Goal: Transaction & Acquisition: Book appointment/travel/reservation

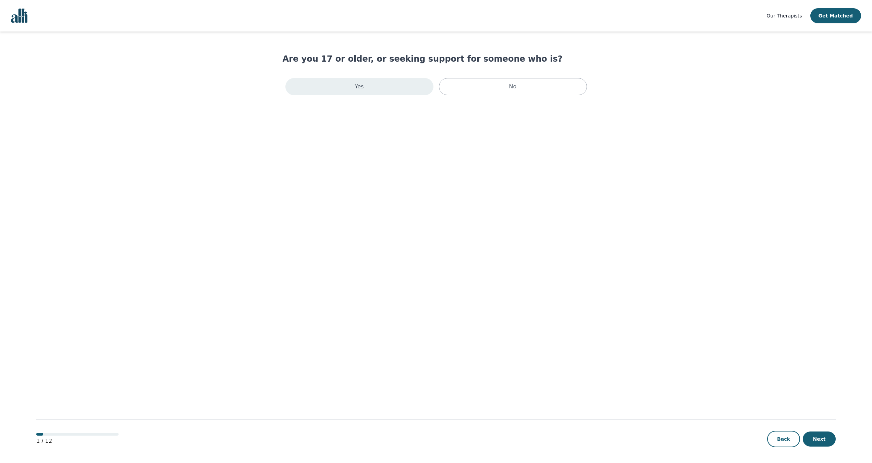
click at [400, 87] on div "Yes" at bounding box center [359, 86] width 148 height 17
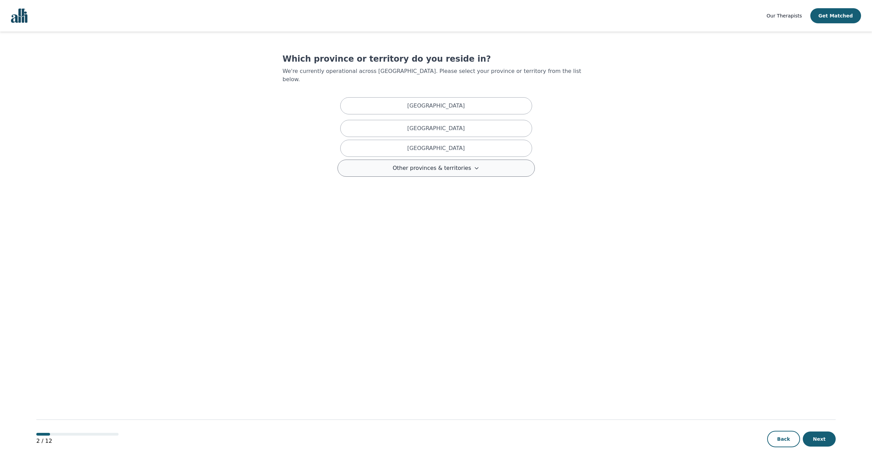
click at [441, 164] on span "Other provinces & territories" at bounding box center [432, 168] width 78 height 8
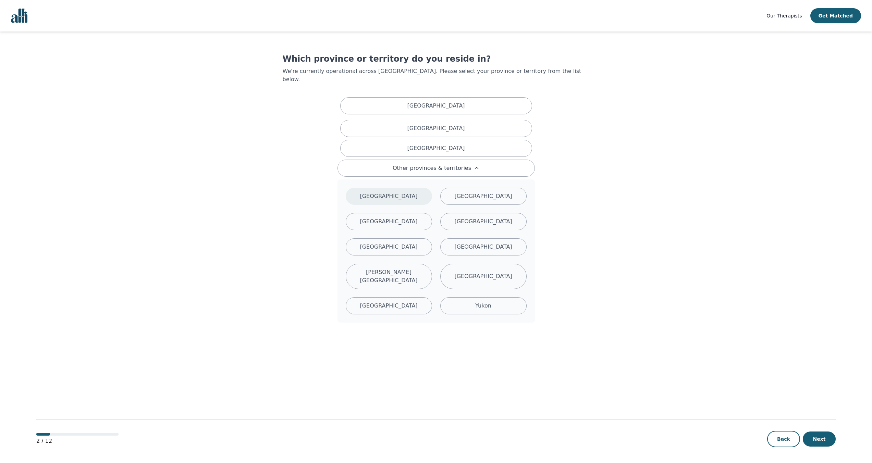
click at [415, 188] on div "[GEOGRAPHIC_DATA]" at bounding box center [389, 196] width 86 height 17
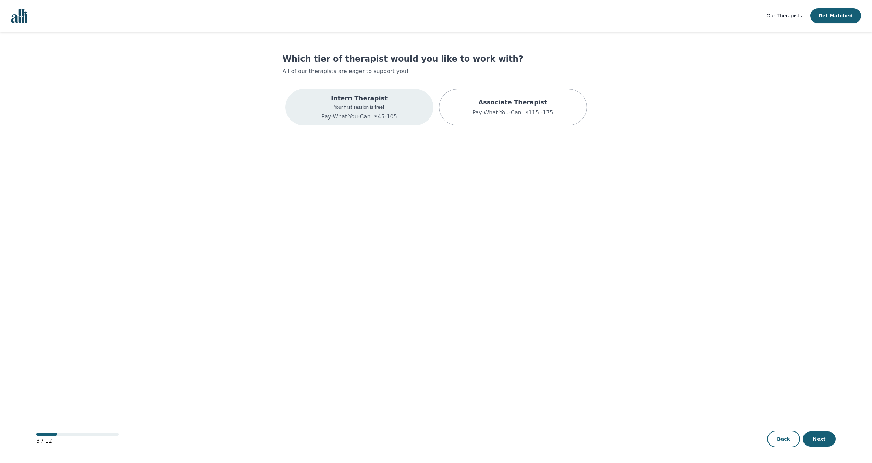
click at [398, 111] on div "Intern Therapist Your first session is free! Pay-What-You-Can: $45-105" at bounding box center [359, 107] width 148 height 36
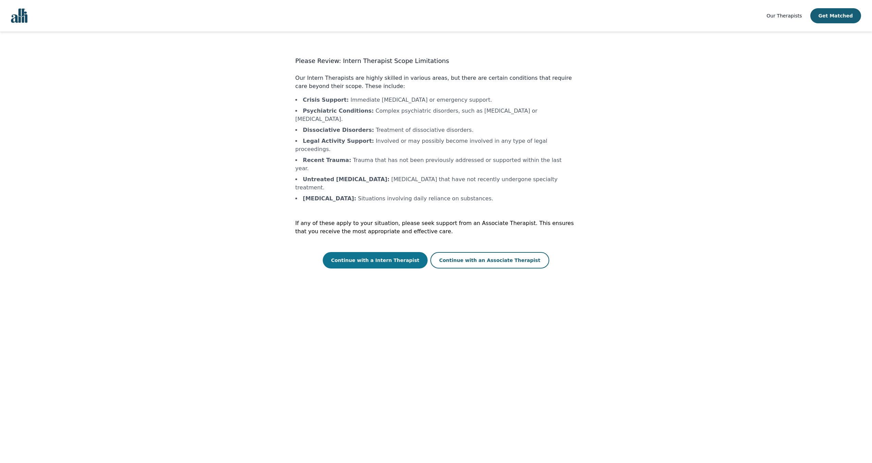
click at [409, 252] on button "Continue with a Intern Therapist" at bounding box center [375, 260] width 105 height 16
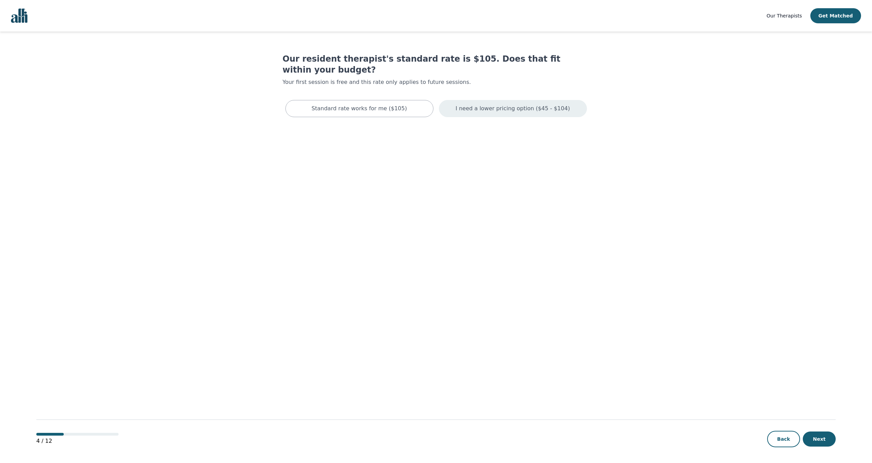
click at [484, 104] on p "I need a lower pricing option ($45 - $104)" at bounding box center [513, 108] width 114 height 8
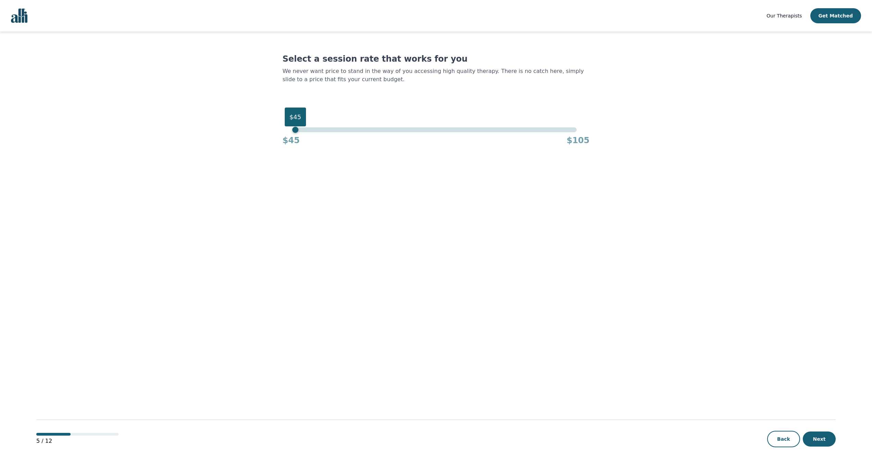
drag, startPoint x: 586, startPoint y: 116, endPoint x: 230, endPoint y: 134, distance: 357.4
click at [230, 134] on main "Select a session rate that works for you We never want price to stand in the wa…" at bounding box center [435, 248] width 799 height 432
click at [820, 438] on button "Next" at bounding box center [819, 439] width 33 height 15
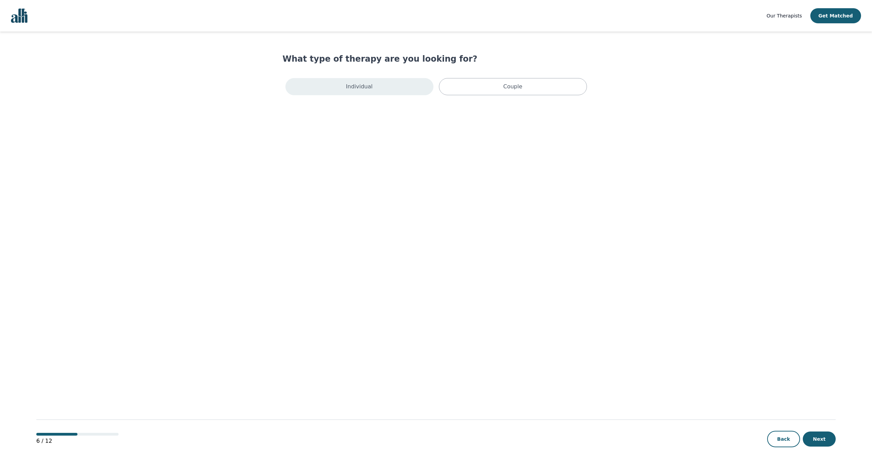
click at [412, 90] on div "Individual" at bounding box center [359, 86] width 148 height 17
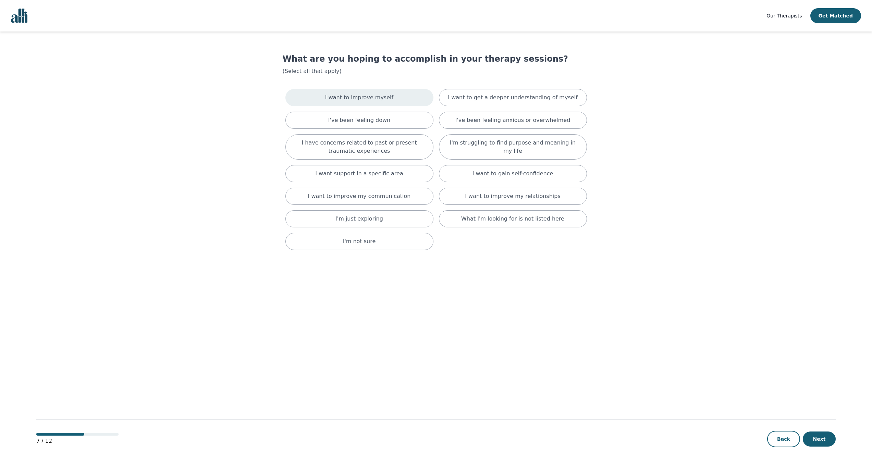
click at [393, 98] on div "I want to improve myself" at bounding box center [359, 97] width 148 height 17
click at [512, 102] on p "I want to get a deeper understanding of myself" at bounding box center [512, 99] width 129 height 8
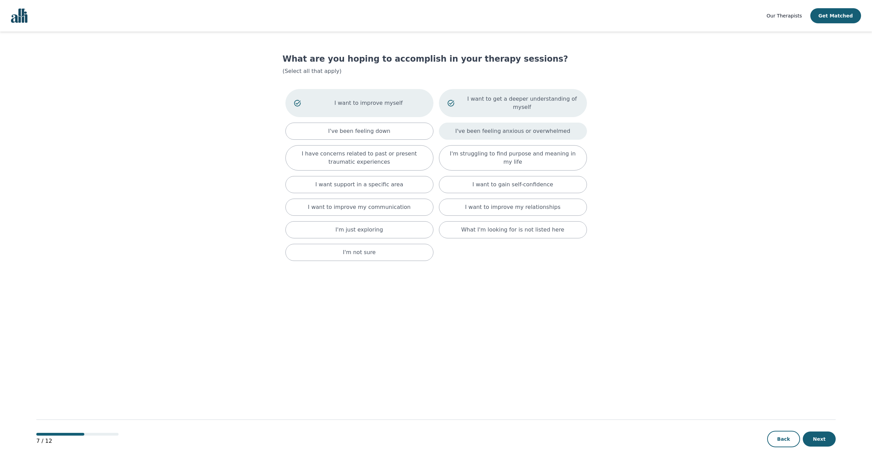
click at [526, 128] on p "I've been feeling anxious or overwhelmed" at bounding box center [512, 131] width 115 height 8
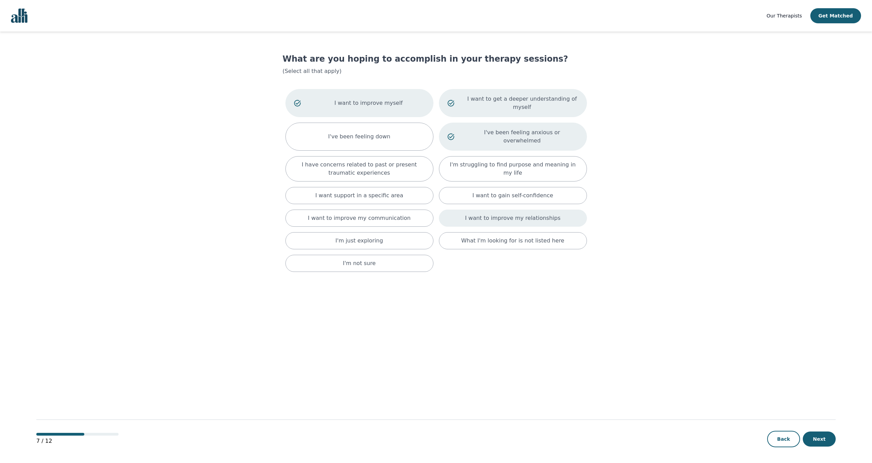
click at [536, 215] on div "I want to improve my relationships" at bounding box center [513, 218] width 148 height 17
click at [810, 436] on button "Next" at bounding box center [819, 438] width 33 height 15
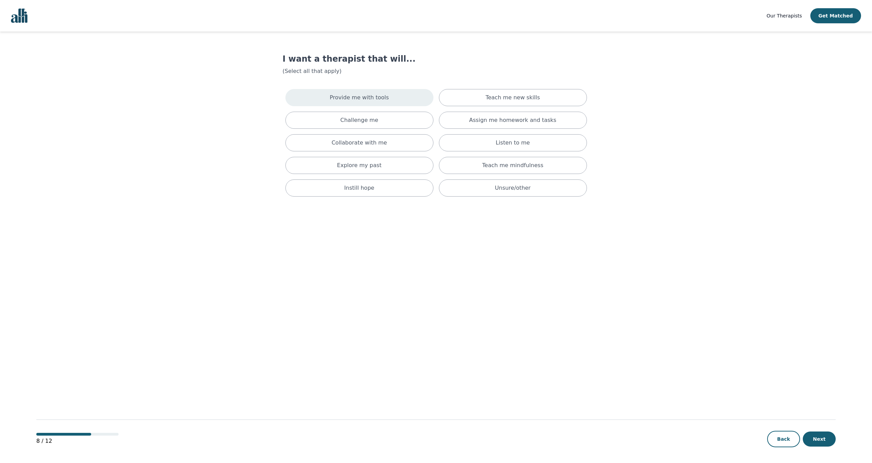
click at [371, 93] on div "Provide me with tools" at bounding box center [359, 97] width 148 height 17
click at [380, 116] on div "Challenge me" at bounding box center [359, 122] width 148 height 17
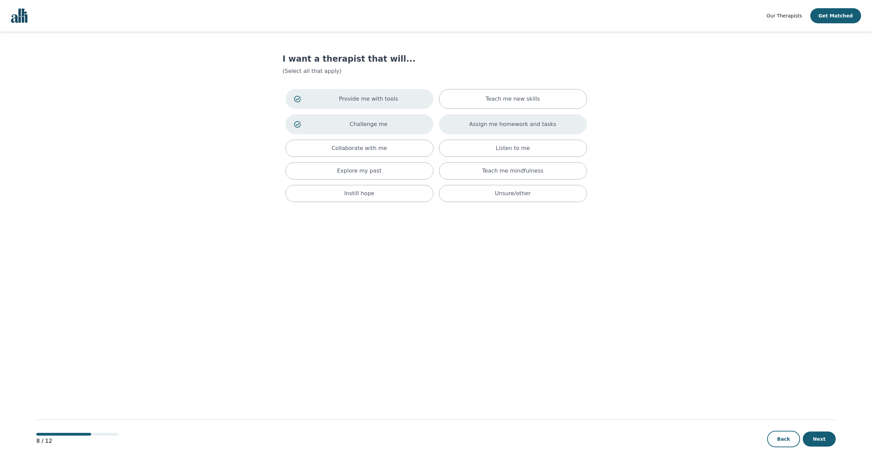
click at [530, 124] on p "Assign me homework and tasks" at bounding box center [512, 124] width 87 height 8
click at [519, 149] on p "Listen to me" at bounding box center [513, 148] width 34 height 8
click at [831, 440] on button "Next" at bounding box center [819, 439] width 33 height 15
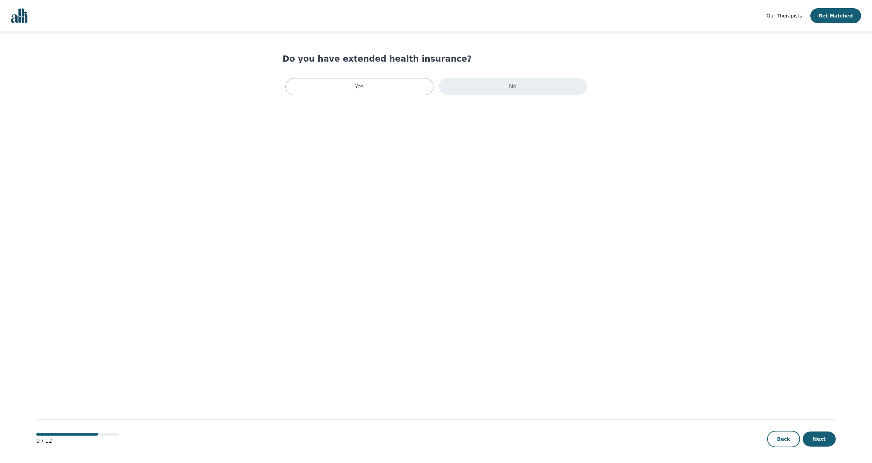
click at [507, 90] on div "No" at bounding box center [513, 86] width 148 height 17
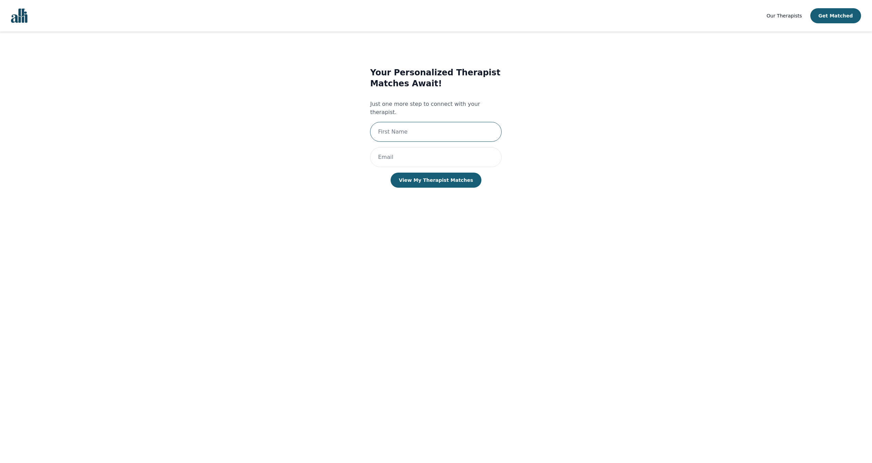
click at [431, 122] on input "text" at bounding box center [436, 132] width 132 height 20
type input "[PERSON_NAME]"
click at [400, 147] on input "email" at bounding box center [436, 157] width 132 height 20
type input "[PERSON_NAME][EMAIL_ADDRESS][DOMAIN_NAME]"
click at [443, 174] on button "View My Therapist Matches" at bounding box center [436, 180] width 91 height 15
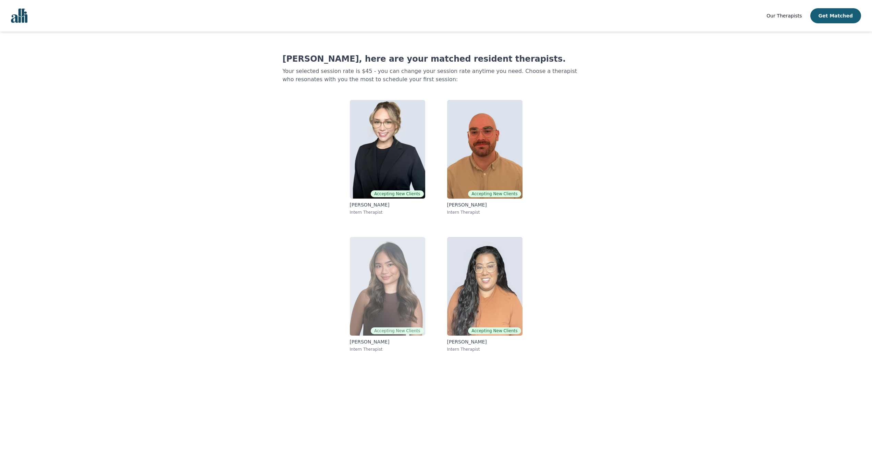
click at [383, 243] on img at bounding box center [387, 286] width 75 height 99
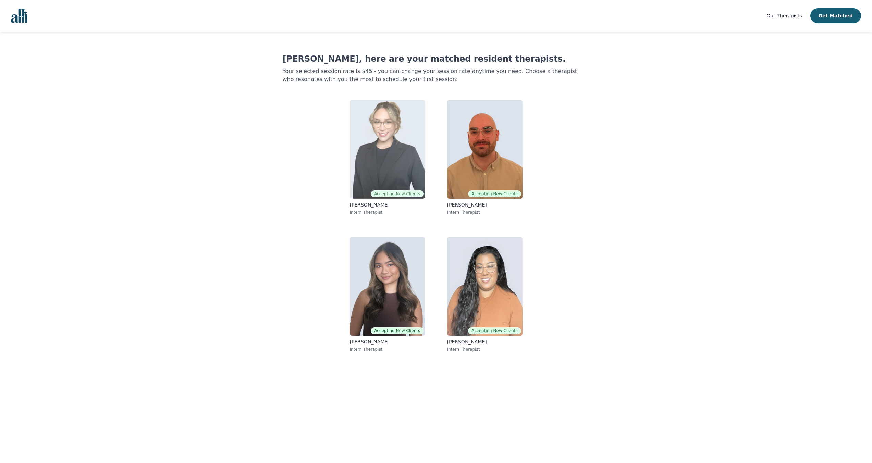
click at [376, 136] on img at bounding box center [387, 149] width 75 height 99
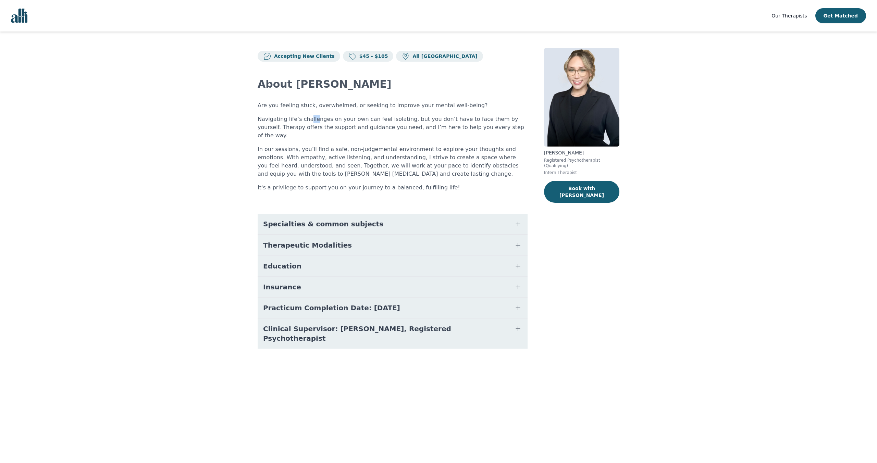
drag, startPoint x: 307, startPoint y: 120, endPoint x: 314, endPoint y: 118, distance: 7.6
click at [314, 118] on p "Navigating life’s challenges on your own can feel isolating, but you don’t have…" at bounding box center [393, 127] width 270 height 25
click at [312, 118] on p "Navigating life’s challenges on your own can feel isolating, but you don’t have…" at bounding box center [393, 127] width 270 height 25
click at [272, 131] on p "Navigating life’s challenges on your own can feel isolating, but you don’t have…" at bounding box center [393, 127] width 270 height 25
click at [317, 220] on span "Specialties & common subjects" at bounding box center [323, 224] width 120 height 10
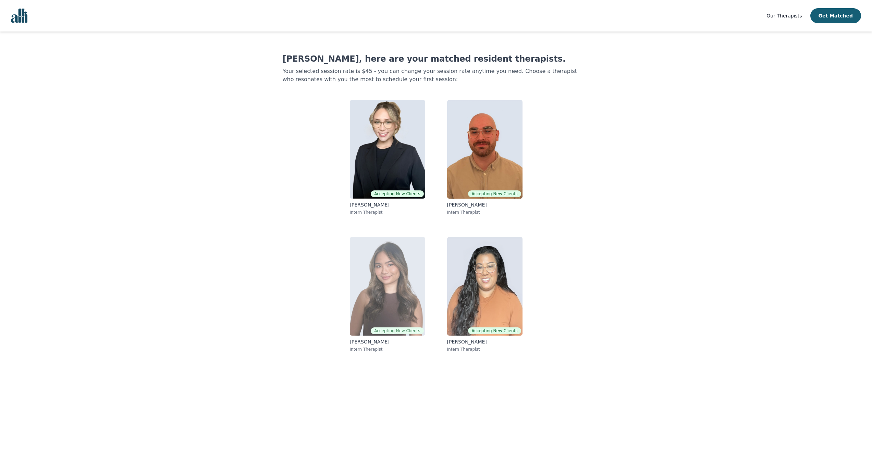
click at [389, 275] on img at bounding box center [387, 286] width 75 height 99
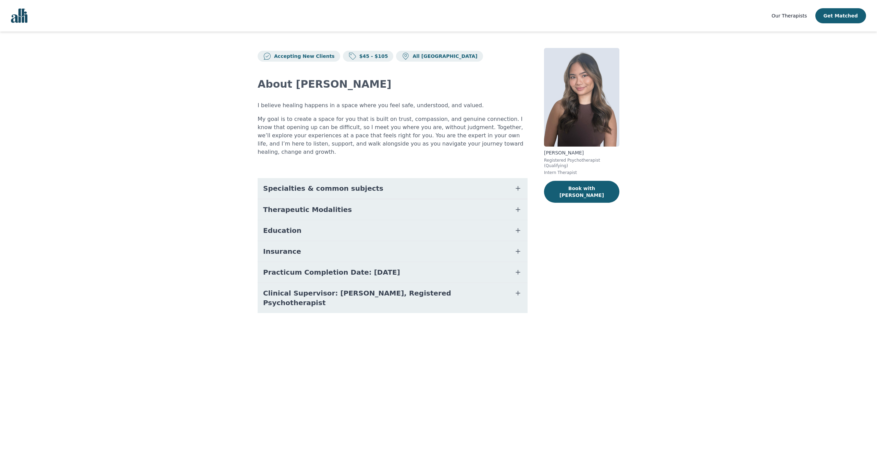
click at [328, 178] on button "Specialties & common subjects" at bounding box center [393, 188] width 270 height 21
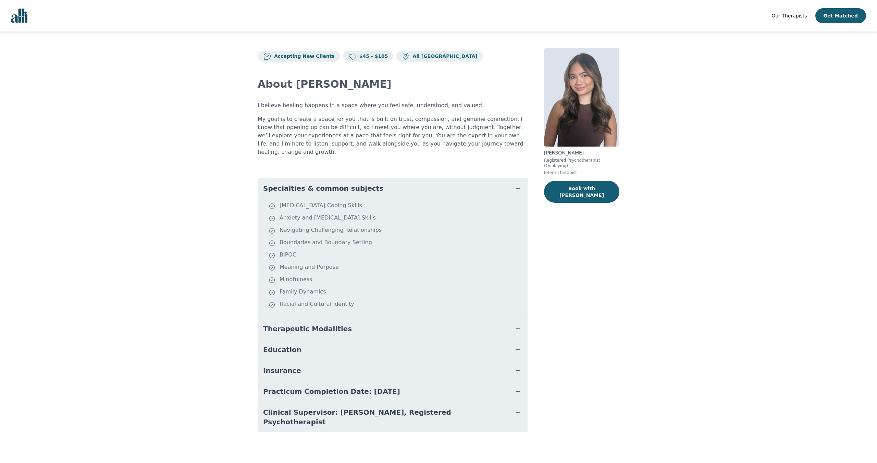
click at [288, 345] on span "Education" at bounding box center [282, 350] width 38 height 10
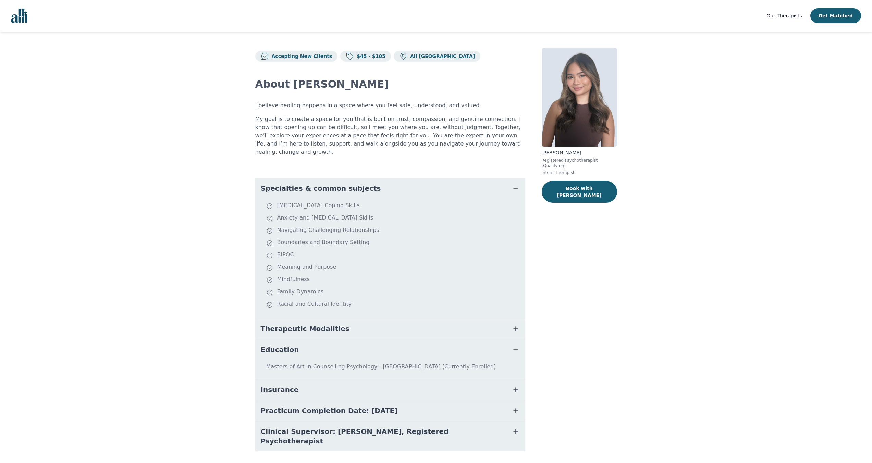
click at [289, 345] on span "Education" at bounding box center [280, 350] width 38 height 10
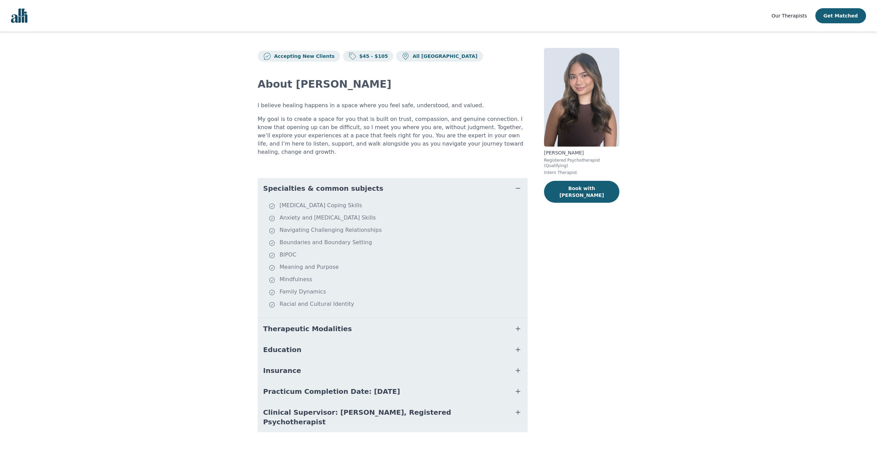
click at [296, 325] on span "Therapeutic Modalities" at bounding box center [307, 329] width 89 height 10
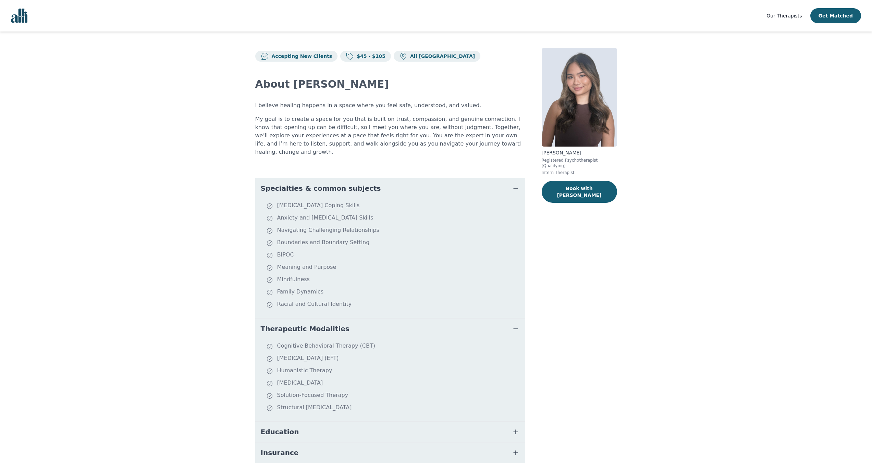
click at [297, 324] on span "Therapeutic Modalities" at bounding box center [305, 329] width 89 height 10
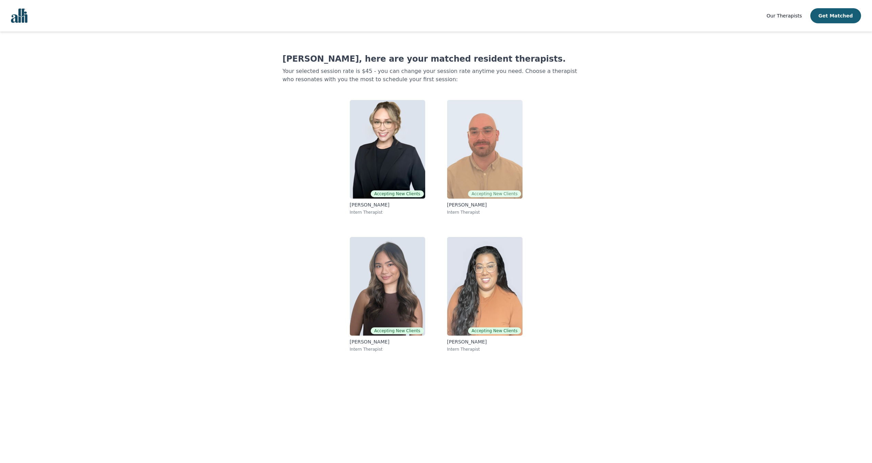
click at [472, 173] on img at bounding box center [484, 149] width 75 height 99
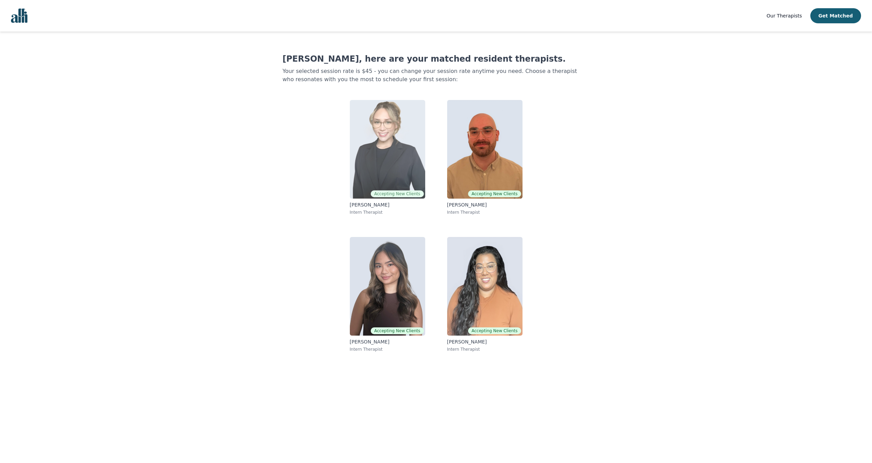
click at [371, 149] on img at bounding box center [387, 149] width 75 height 99
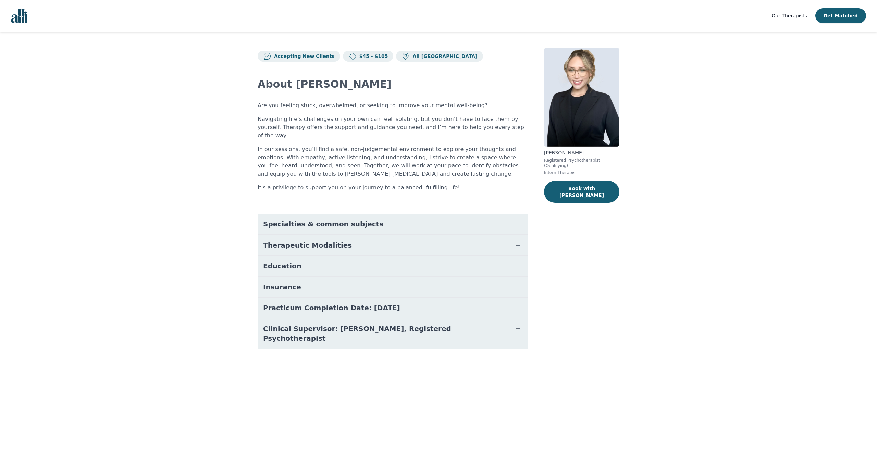
click at [286, 262] on span "Education" at bounding box center [282, 266] width 38 height 10
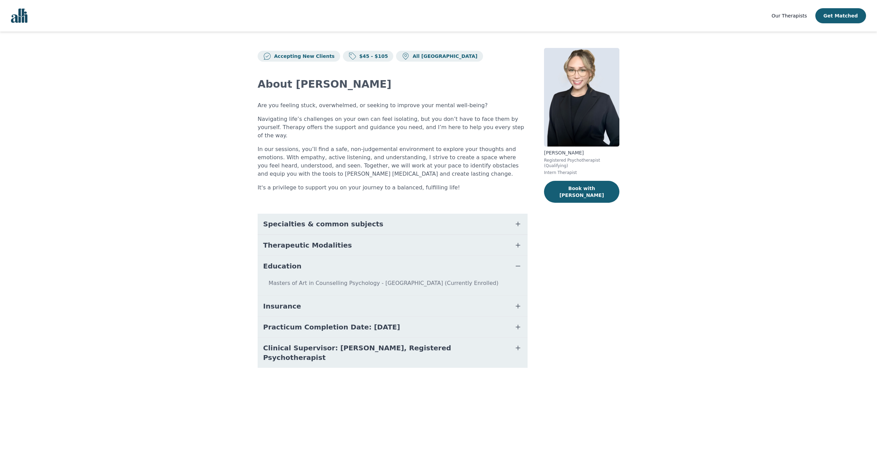
click at [316, 260] on button "Education" at bounding box center [393, 266] width 270 height 21
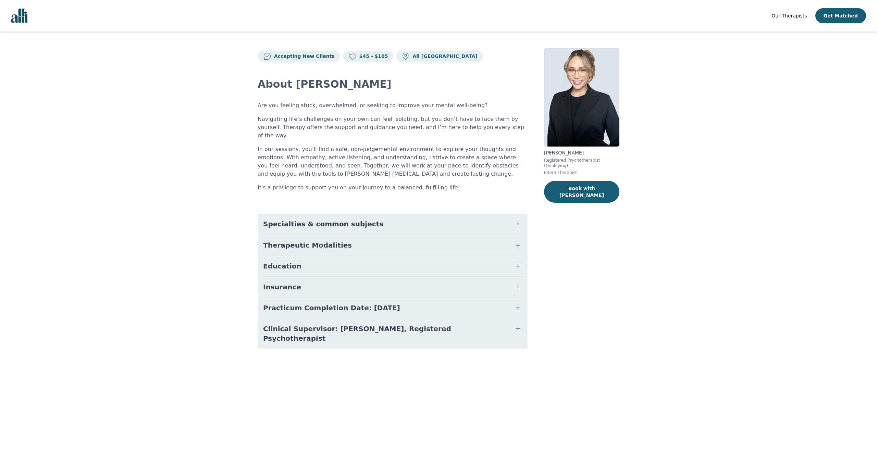
click at [320, 240] on span "Therapeutic Modalities" at bounding box center [307, 245] width 89 height 10
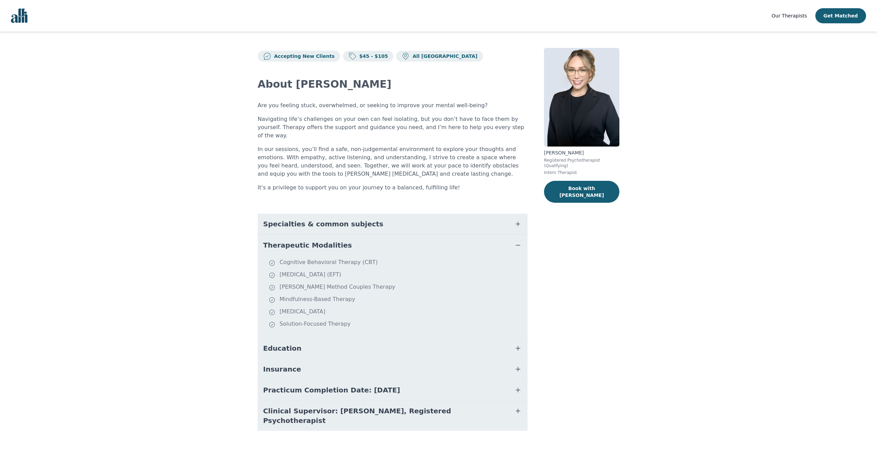
click at [340, 320] on li "Solution-Focused Therapy" at bounding box center [397, 325] width 256 height 10
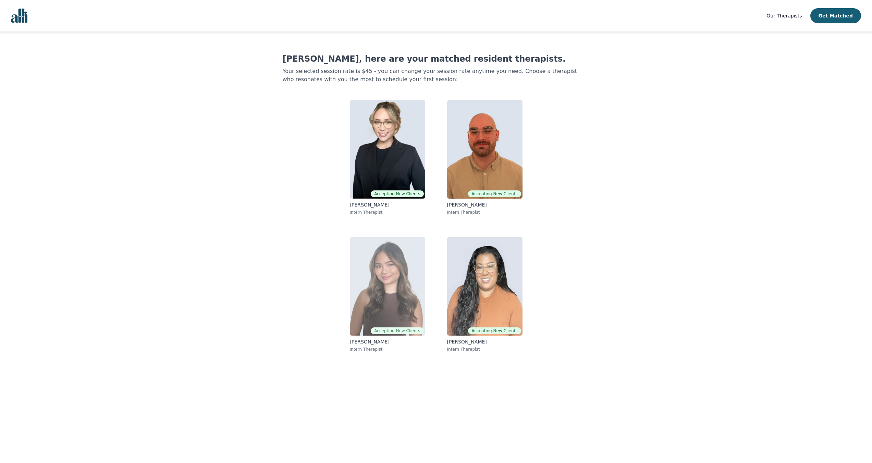
click at [389, 276] on img at bounding box center [387, 286] width 75 height 99
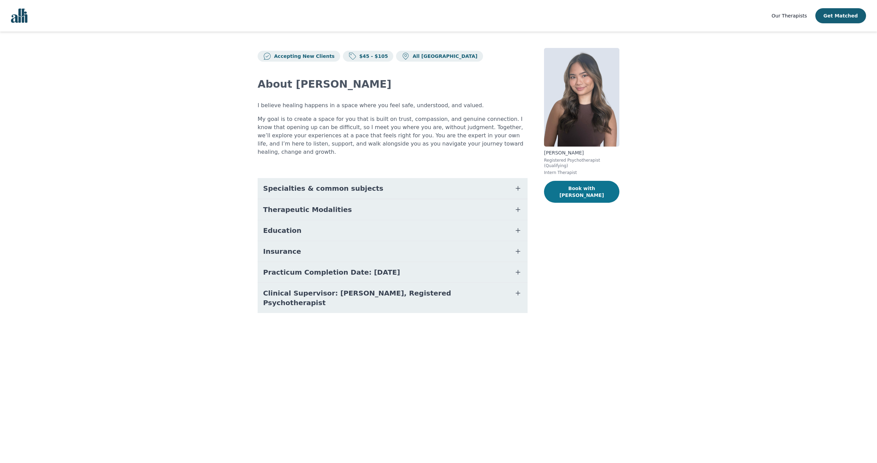
click at [584, 186] on button "Book with [PERSON_NAME]" at bounding box center [581, 192] width 75 height 22
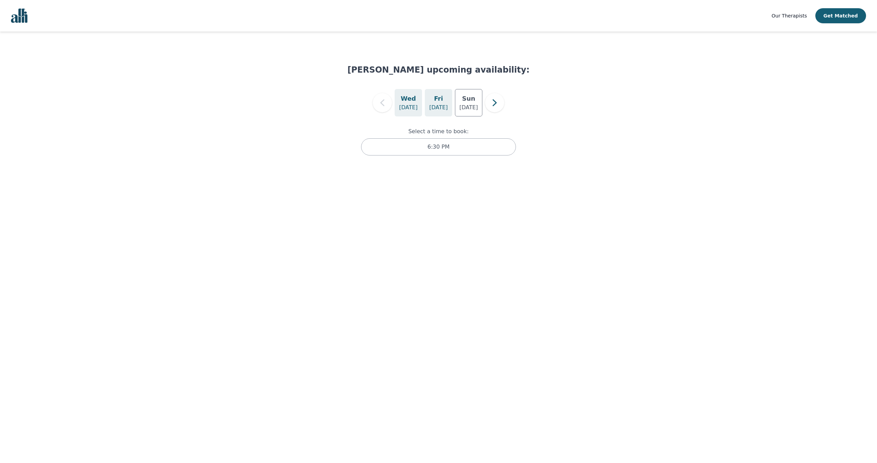
click at [445, 108] on p "[DATE]" at bounding box center [438, 107] width 18 height 8
click at [468, 107] on p "[DATE]" at bounding box center [468, 107] width 18 height 8
click at [407, 106] on p "[DATE]" at bounding box center [408, 107] width 18 height 8
click at [437, 106] on p "[DATE]" at bounding box center [438, 107] width 18 height 8
click at [468, 106] on p "[DATE]" at bounding box center [468, 107] width 18 height 8
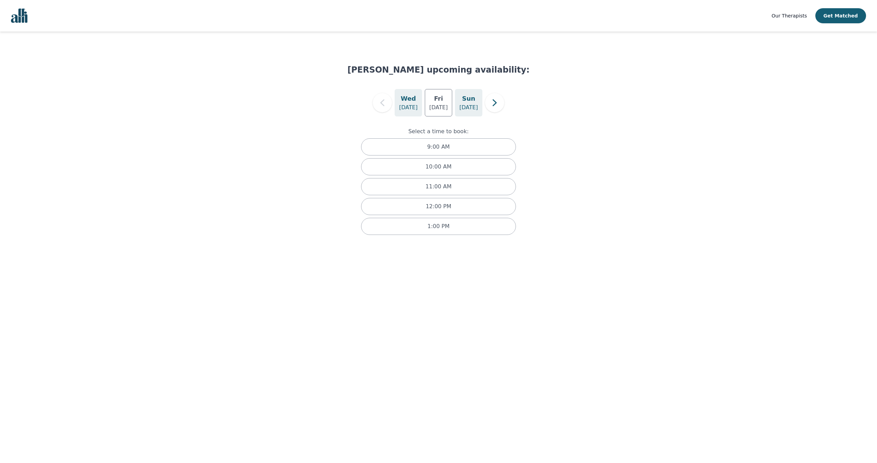
click at [412, 115] on div "[DATE]" at bounding box center [408, 102] width 27 height 27
click at [441, 113] on div "[DATE]" at bounding box center [438, 102] width 27 height 27
click at [472, 113] on div "[DATE]" at bounding box center [468, 102] width 27 height 27
click at [417, 115] on div "[DATE]" at bounding box center [408, 102] width 27 height 27
click at [445, 114] on div "[DATE]" at bounding box center [438, 102] width 27 height 27
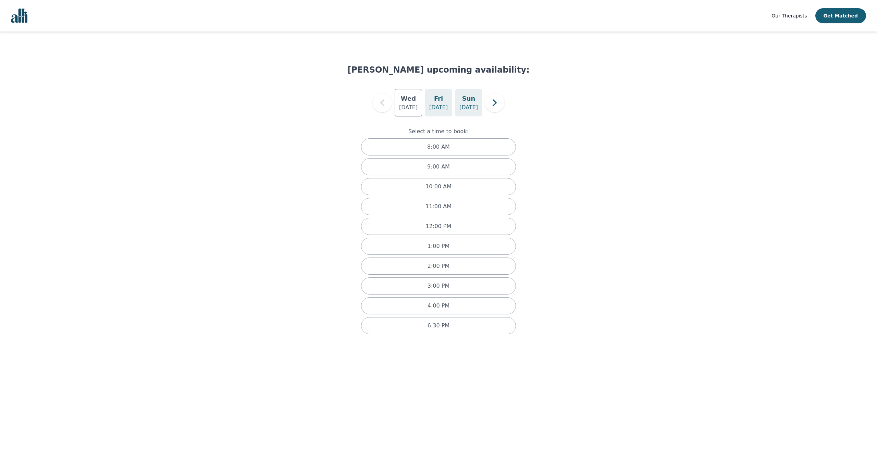
click at [456, 111] on div "[DATE]" at bounding box center [468, 102] width 27 height 27
click at [406, 116] on div "[DATE]" at bounding box center [408, 102] width 27 height 27
click at [436, 114] on div "[DATE]" at bounding box center [438, 102] width 27 height 27
click at [456, 111] on div "[DATE]" at bounding box center [468, 102] width 27 height 27
click at [416, 113] on div "[DATE]" at bounding box center [408, 102] width 27 height 27
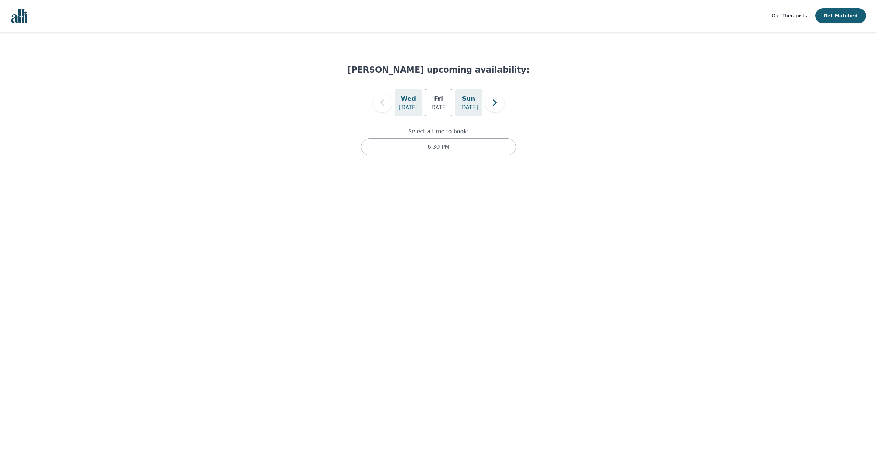
drag, startPoint x: 442, startPoint y: 112, endPoint x: 458, endPoint y: 111, distance: 16.5
click at [442, 112] on div "[DATE]" at bounding box center [438, 102] width 27 height 27
drag, startPoint x: 458, startPoint y: 111, endPoint x: 416, endPoint y: 112, distance: 42.5
click at [458, 111] on div "[DATE]" at bounding box center [468, 102] width 27 height 27
click at [415, 112] on div "[DATE]" at bounding box center [408, 102] width 27 height 27
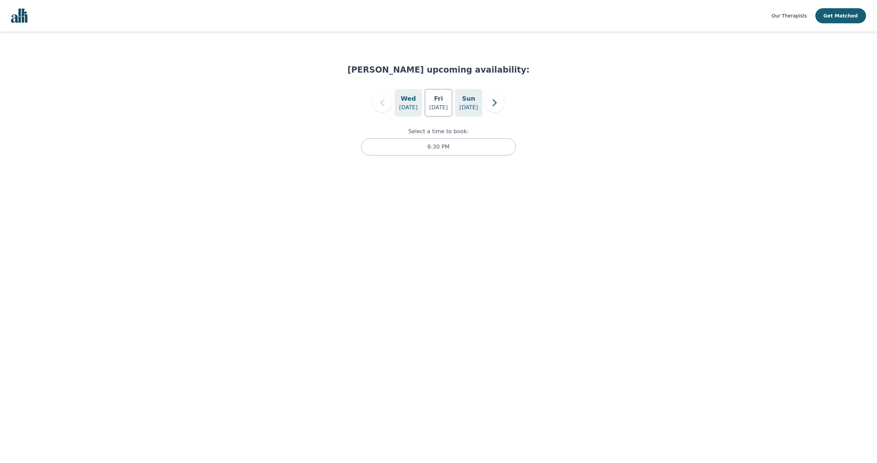
drag, startPoint x: 443, startPoint y: 112, endPoint x: 458, endPoint y: 113, distance: 14.5
click at [444, 112] on div "[DATE]" at bounding box center [438, 102] width 27 height 27
click at [463, 114] on div "[DATE]" at bounding box center [468, 102] width 27 height 27
click at [493, 108] on icon "button" at bounding box center [495, 103] width 14 height 14
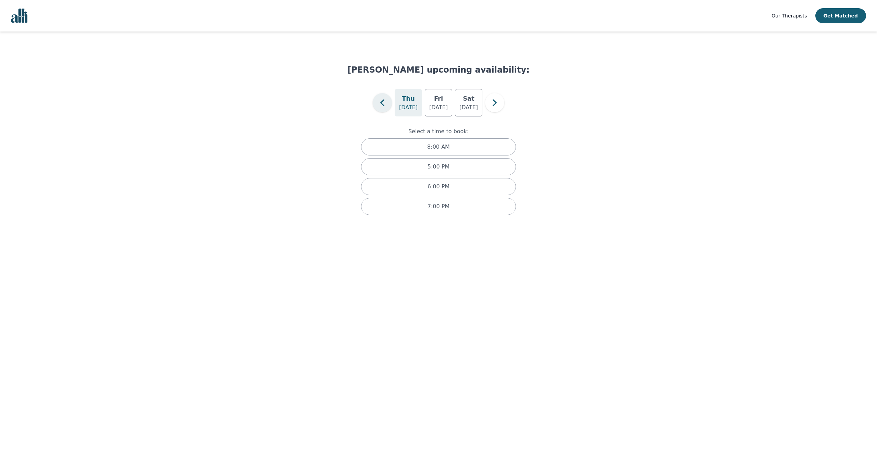
click at [376, 107] on icon "button" at bounding box center [382, 103] width 14 height 14
click at [468, 106] on p "[DATE]" at bounding box center [468, 107] width 18 height 8
click at [482, 165] on div "10:00 AM" at bounding box center [438, 166] width 155 height 17
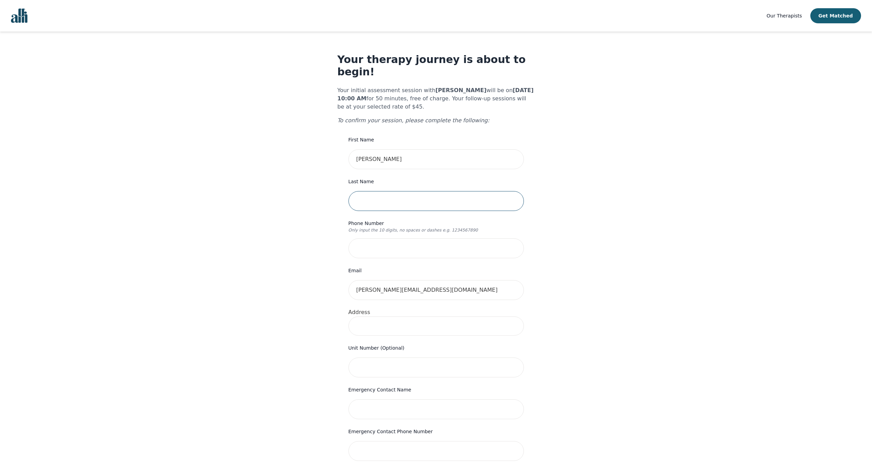
click at [382, 191] on input "text" at bounding box center [435, 201] width 175 height 20
drag, startPoint x: 395, startPoint y: 214, endPoint x: 399, endPoint y: 207, distance: 7.7
click at [396, 219] on div "Phone Number Only input the 10 digits, no spaces or dashes e.g. 1234567890" at bounding box center [435, 238] width 175 height 39
click at [405, 191] on input "downik" at bounding box center [435, 201] width 175 height 20
type input "dowhanik"
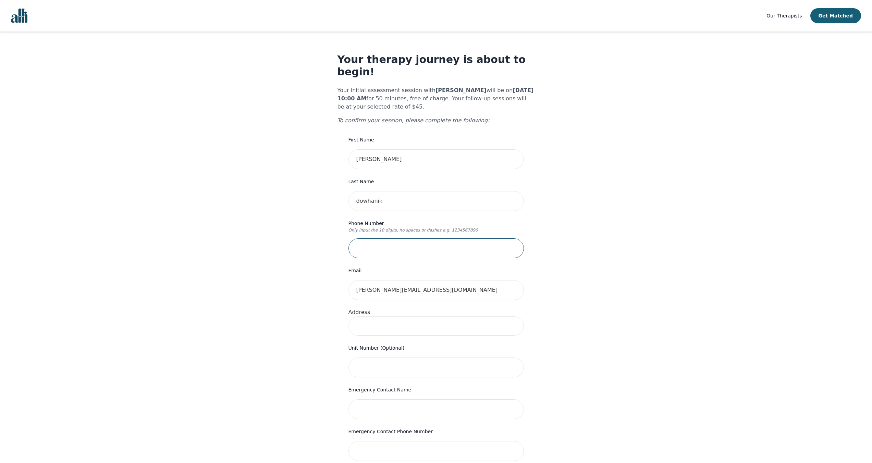
click at [397, 238] on input "tel" at bounding box center [435, 248] width 175 height 20
type input "2048807633"
click at [411, 317] on input at bounding box center [435, 326] width 175 height 19
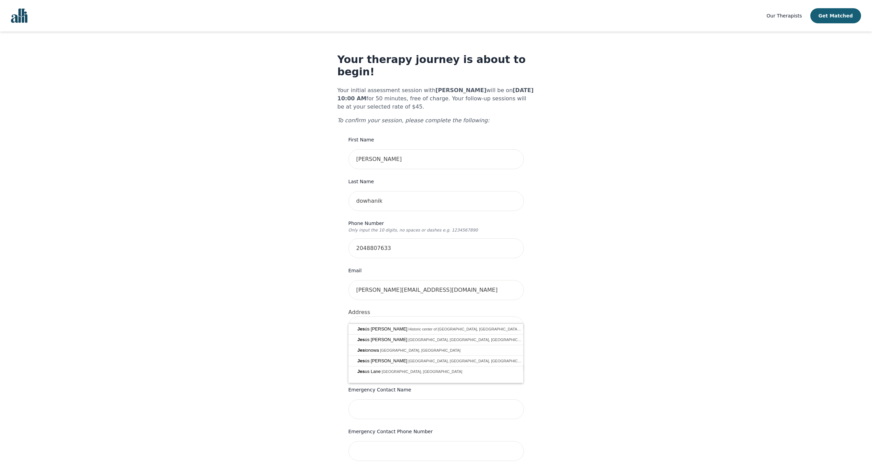
type input "j"
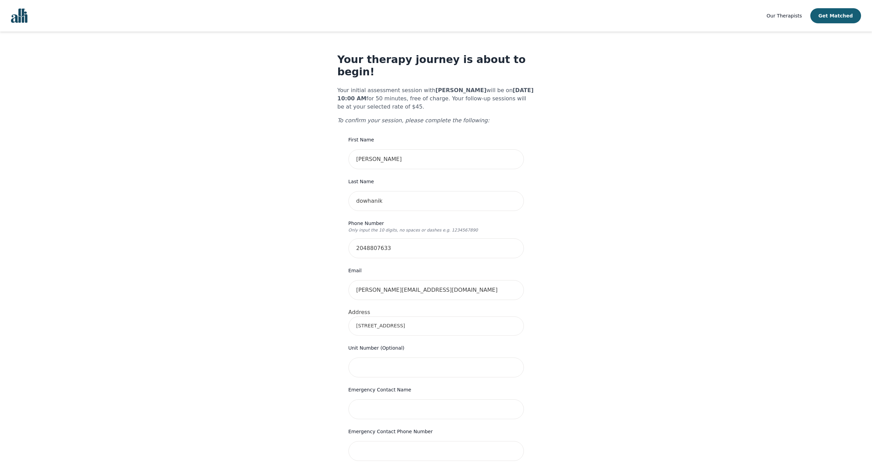
type input "[STREET_ADDRESS]"
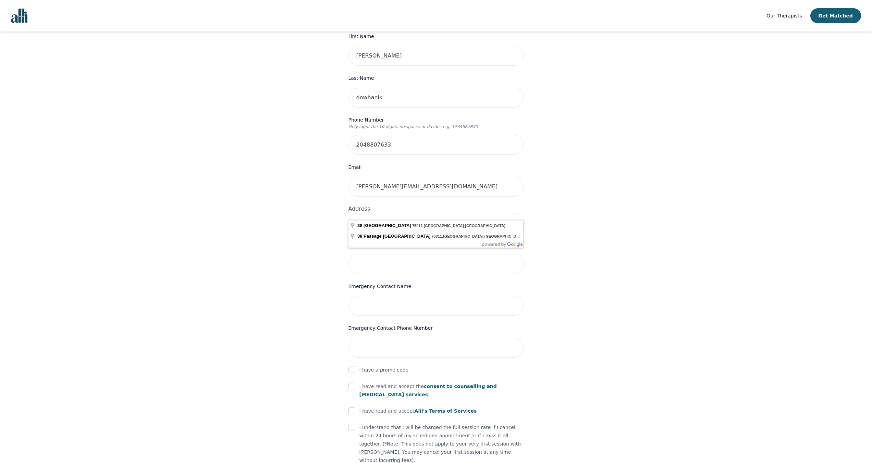
scroll to position [105, 0]
click at [303, 293] on div "Your therapy journey is about to begin! Your initial assessment session with [P…" at bounding box center [435, 234] width 855 height 615
click at [363, 258] on input "text" at bounding box center [435, 263] width 175 height 20
click at [375, 296] on input "text" at bounding box center [435, 305] width 175 height 20
type input "[PERSON_NAME]"
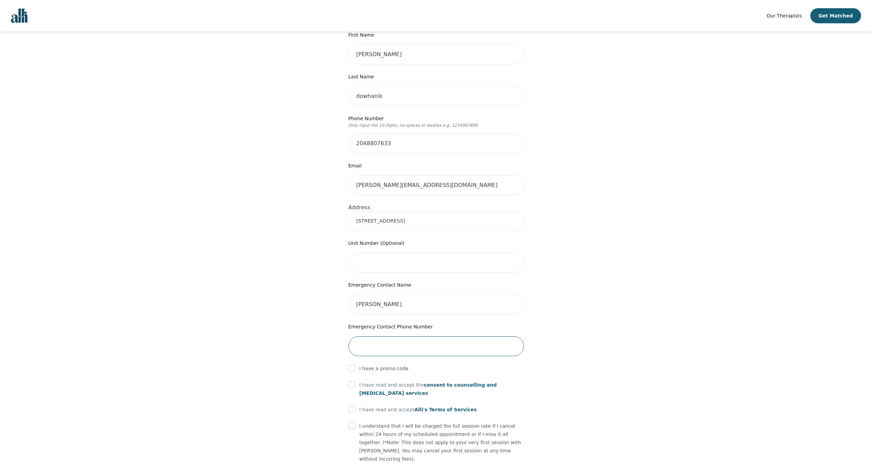
type input "2047823868"
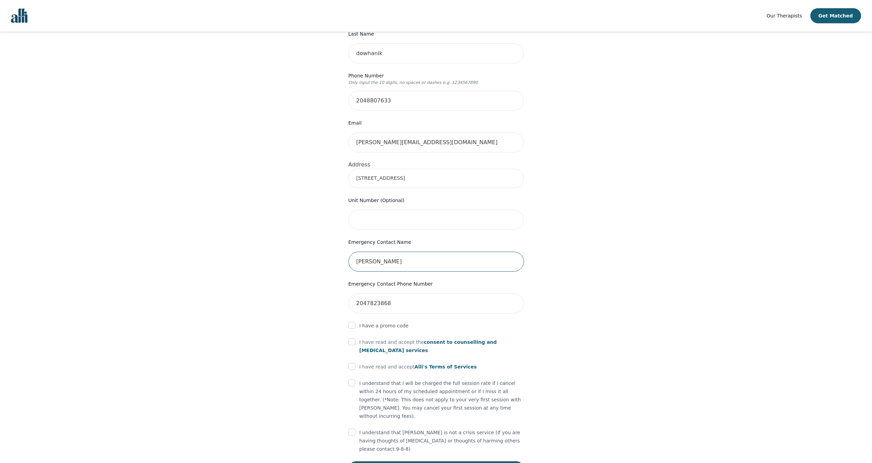
scroll to position [154, 0]
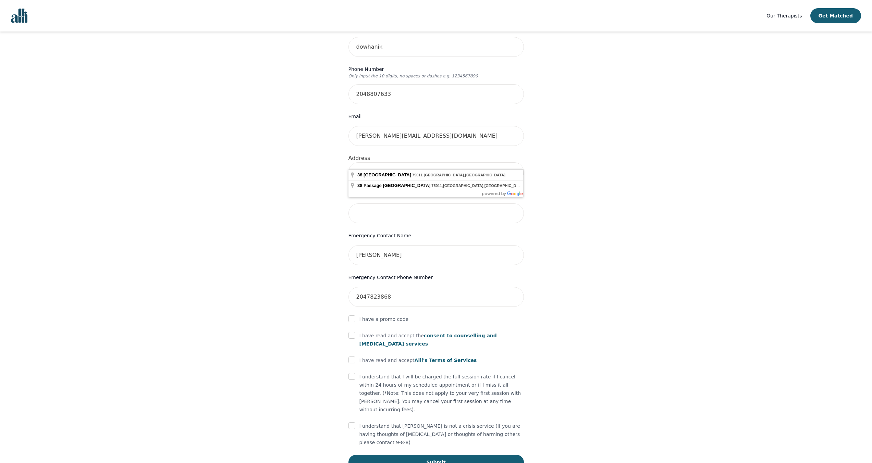
drag, startPoint x: 469, startPoint y: 157, endPoint x: 299, endPoint y: 155, distance: 169.6
click at [299, 155] on div "Your therapy journey is about to begin! Your initial assessment session with [P…" at bounding box center [435, 184] width 855 height 615
type input "[STREET_ADDRESS]"
drag, startPoint x: 352, startPoint y: 325, endPoint x: 353, endPoint y: 329, distance: 4.2
click at [352, 332] on input "checkbox" at bounding box center [351, 335] width 7 height 7
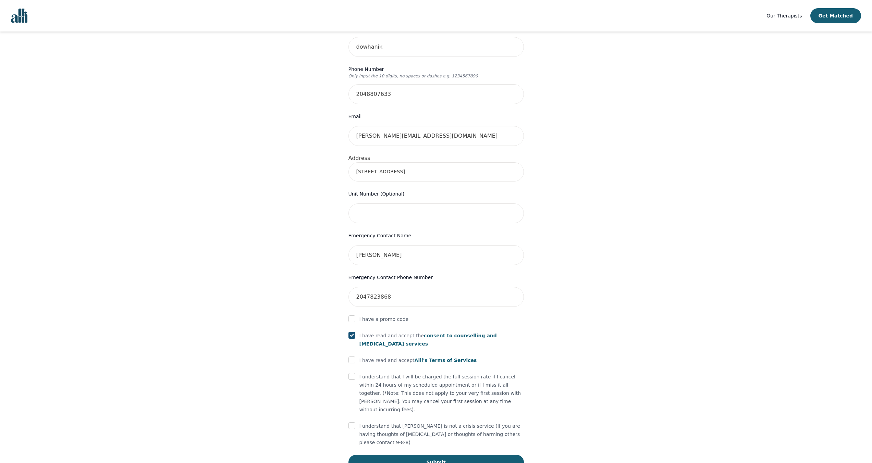
checkbox input "true"
click at [353, 357] on input "checkbox" at bounding box center [351, 360] width 7 height 7
checkbox input "true"
click at [350, 373] on div at bounding box center [351, 377] width 7 height 8
click at [355, 373] on div "I understand that I will be charged the full session rate if I cancel within 24…" at bounding box center [435, 393] width 175 height 41
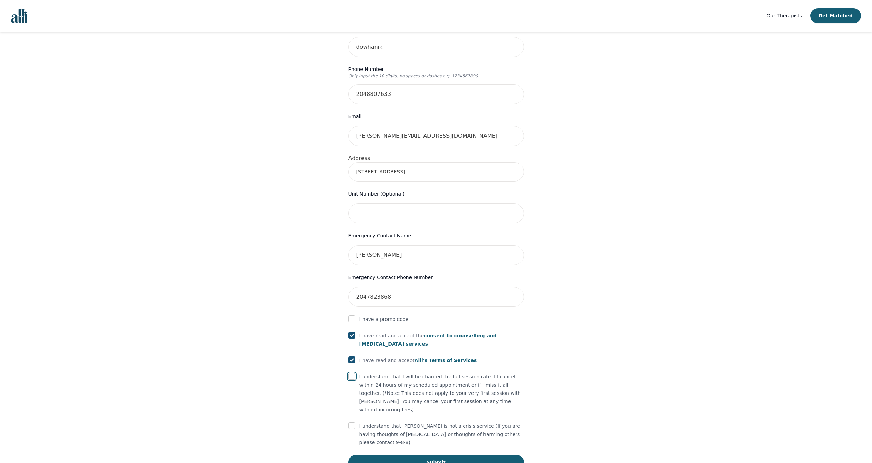
click at [355, 373] on input "checkbox" at bounding box center [351, 376] width 7 height 7
checkbox input "true"
click at [351, 422] on input "checkbox" at bounding box center [351, 425] width 7 height 7
checkbox input "true"
click at [380, 423] on form "First Name [PERSON_NAME] Last Name dowhanik Phone Number Only input the 10 digi…" at bounding box center [435, 226] width 175 height 489
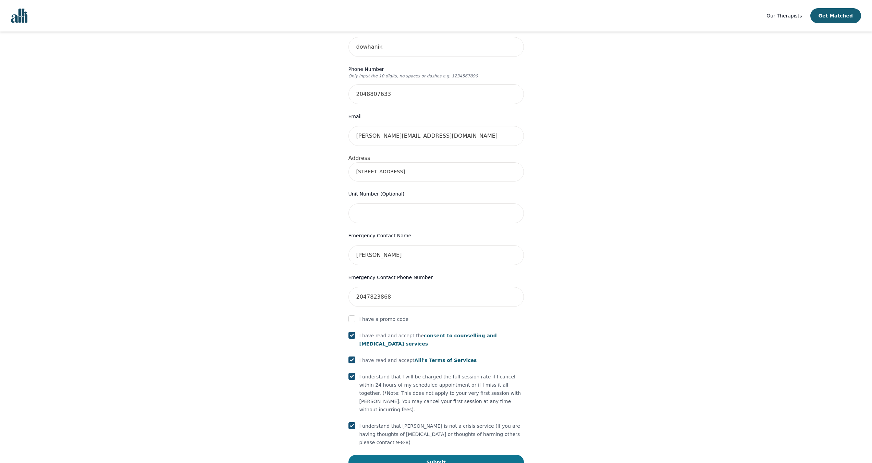
click at [383, 455] on button "Submit" at bounding box center [435, 462] width 175 height 15
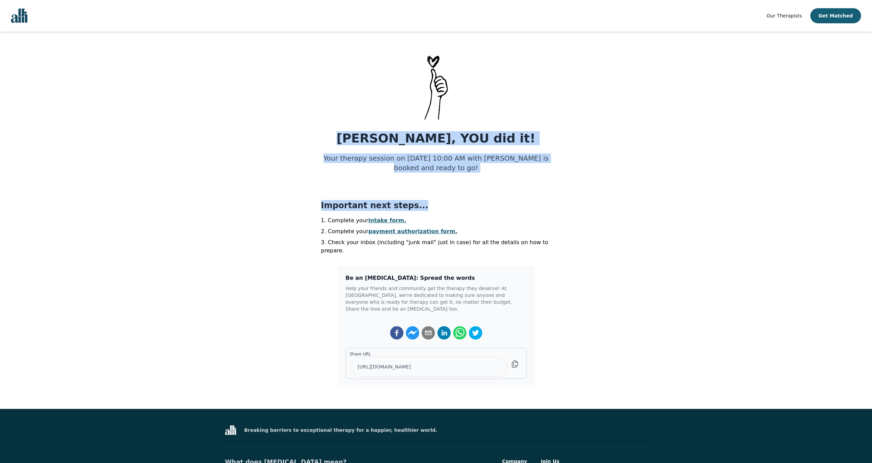
drag, startPoint x: 388, startPoint y: 139, endPoint x: 550, endPoint y: 201, distance: 173.2
click at [550, 201] on div "[PERSON_NAME], YOU did it! Your therapy session on [DATE] 10:00 AM with [PERSON…" at bounding box center [436, 193] width 230 height 123
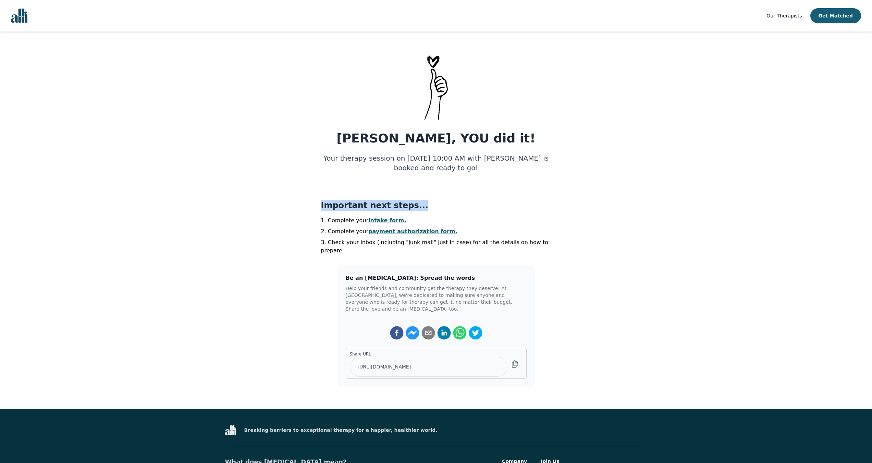
click at [543, 200] on h3 "Important next steps..." at bounding box center [436, 205] width 230 height 11
drag, startPoint x: 506, startPoint y: 197, endPoint x: 501, endPoint y: 197, distance: 4.5
click at [502, 198] on div "[PERSON_NAME], YOU did it! Your therapy session on [DATE] 10:00 AM with [PERSON…" at bounding box center [436, 193] width 230 height 123
drag, startPoint x: 489, startPoint y: 159, endPoint x: 569, endPoint y: 170, distance: 80.8
click at [569, 170] on main "[PERSON_NAME], YOU did it! Your therapy session on [DATE] 10:00 AM with [PERSON…" at bounding box center [436, 220] width 872 height 334
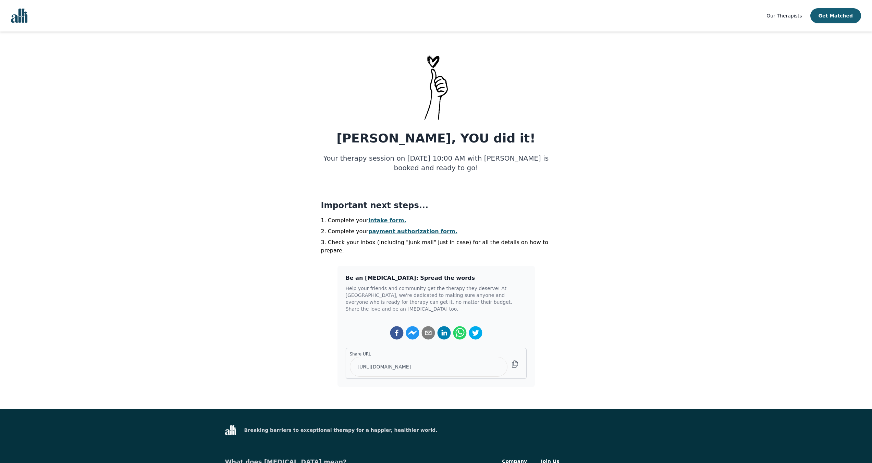
click at [569, 170] on main "[PERSON_NAME], YOU did it! Your therapy session on [DATE] 10:00 AM with [PERSON…" at bounding box center [436, 220] width 872 height 334
